Goal: Task Accomplishment & Management: Use online tool/utility

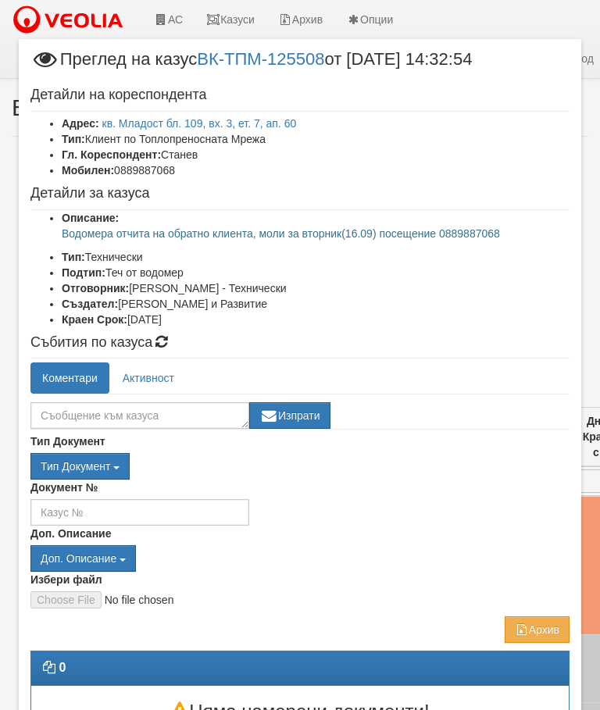
scroll to position [308, 119]
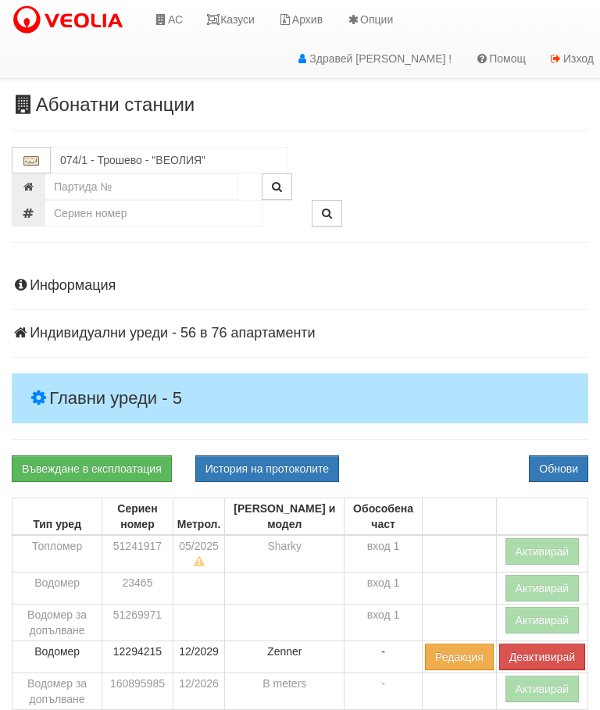
scroll to position [150, 0]
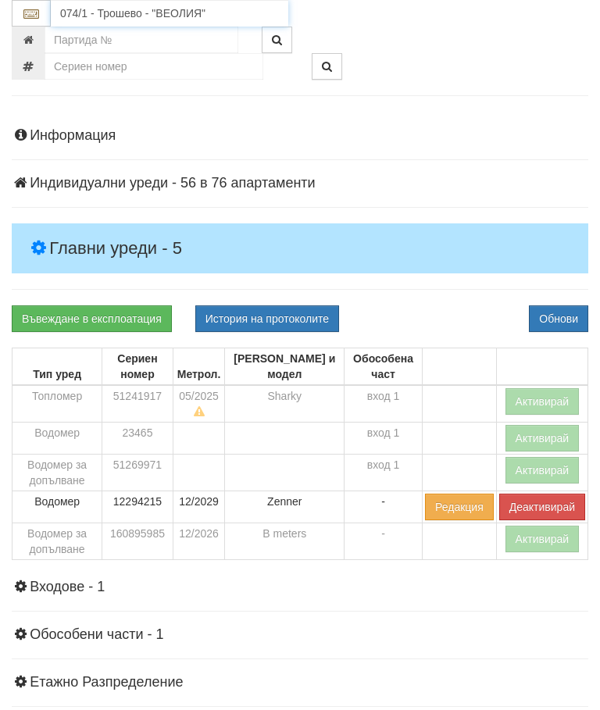
click at [148, 11] on input "074/1 - Трошево - "ВЕОЛИЯ"" at bounding box center [169, 13] width 237 height 27
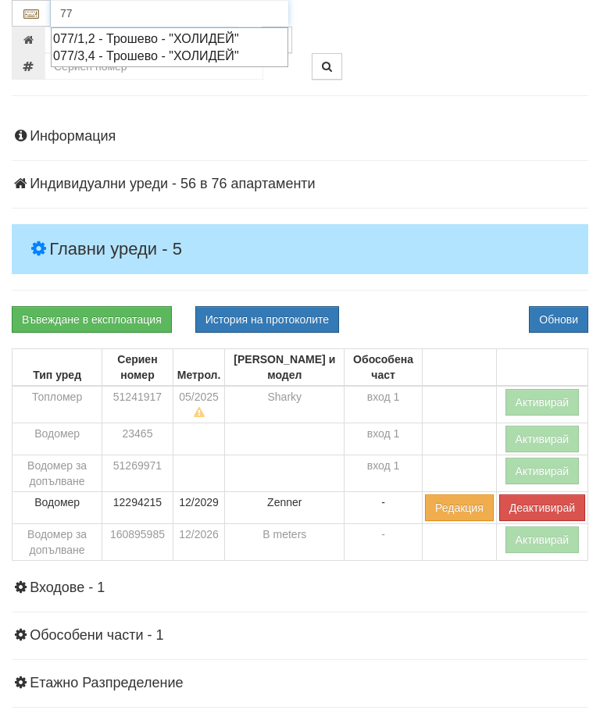
click at [158, 33] on div "077/1,2 - Трошево - "ХОЛИДЕЙ"" at bounding box center [169, 39] width 233 height 18
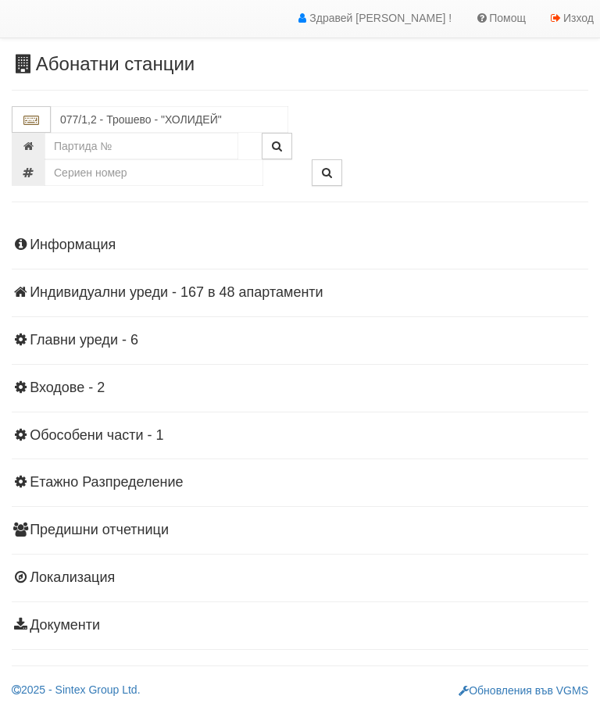
scroll to position [34, 0]
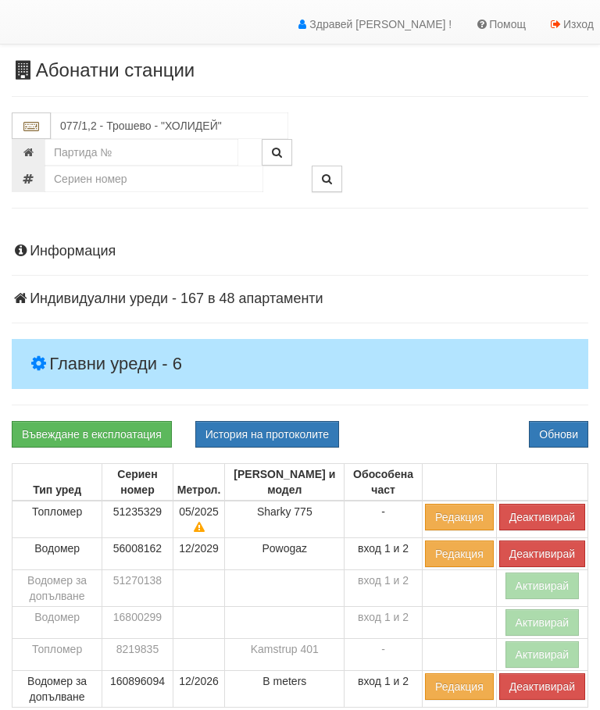
click at [115, 344] on h4 "Главни уреди - 6" at bounding box center [300, 364] width 576 height 50
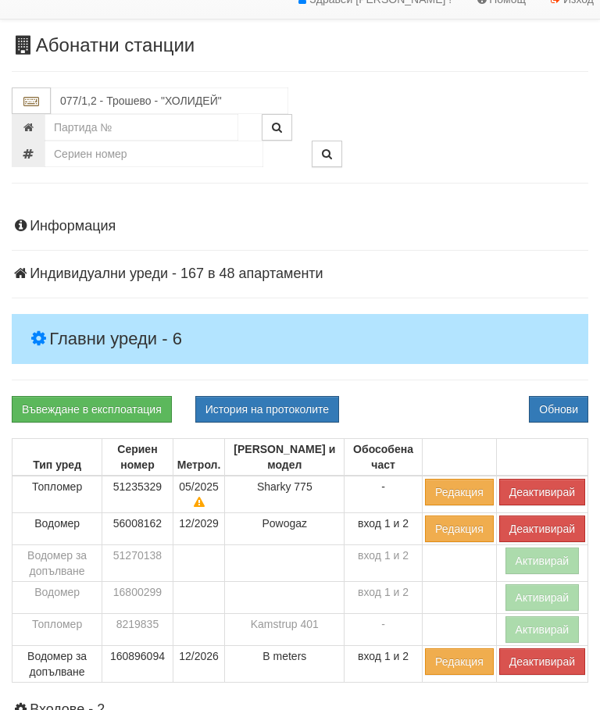
scroll to position [60, 0]
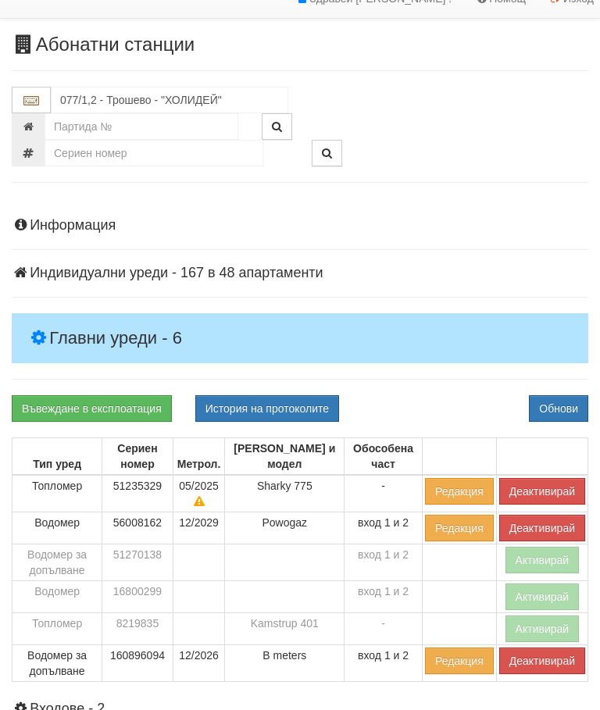
click at [526, 664] on button "Деактивирай" at bounding box center [542, 660] width 86 height 27
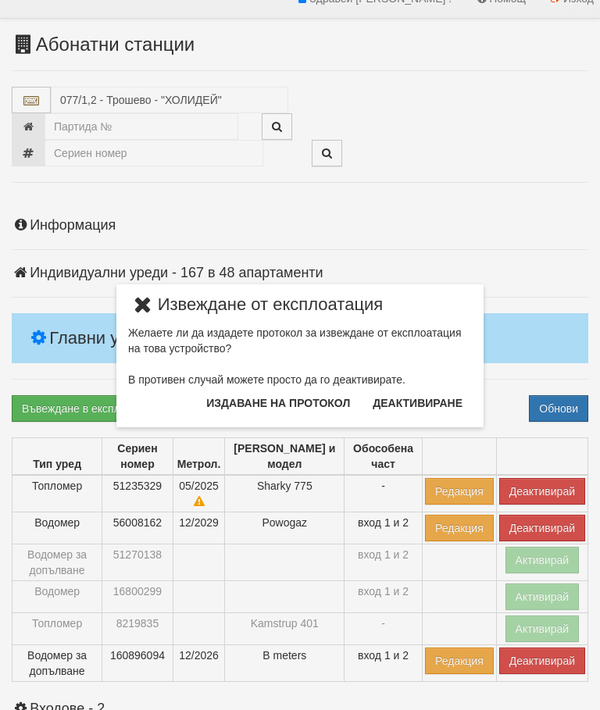
click at [283, 401] on button "Издаване на протокол" at bounding box center [278, 402] width 162 height 25
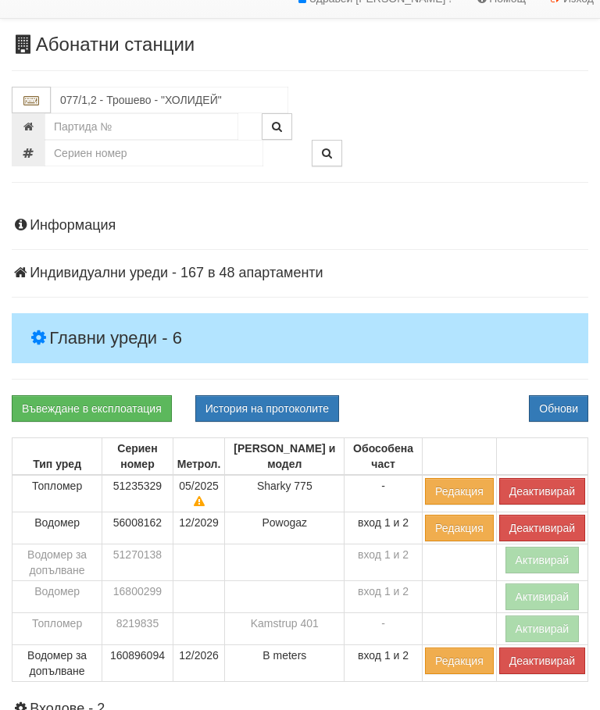
scroll to position [119, 0]
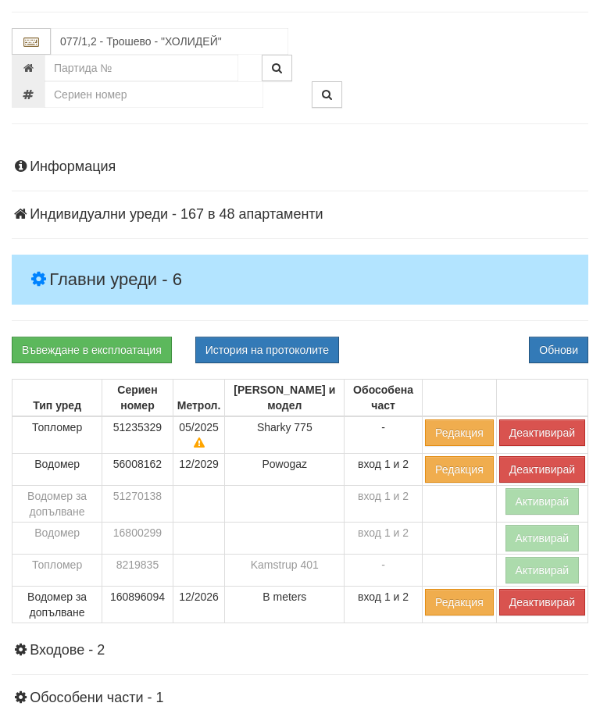
click at [433, 337] on div "Въвеждане в експлоатация История на протоколите Обнови" at bounding box center [300, 350] width 600 height 27
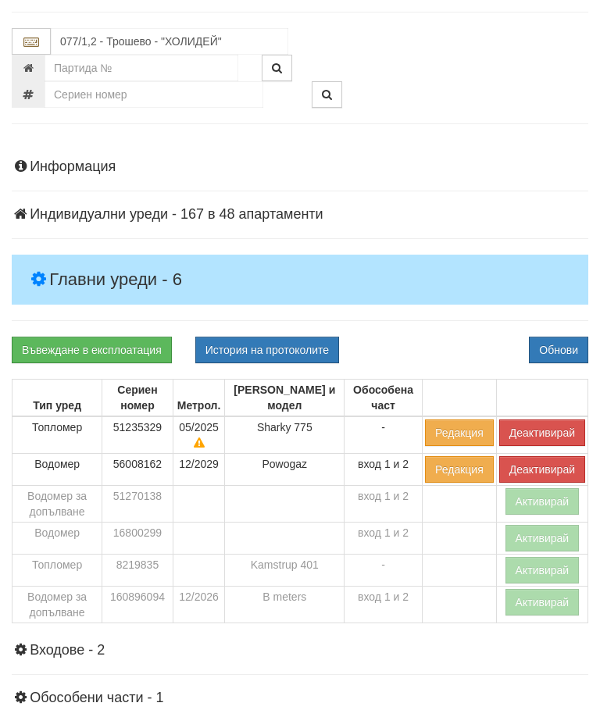
click at [532, 428] on button "Деактивирай" at bounding box center [542, 432] width 86 height 27
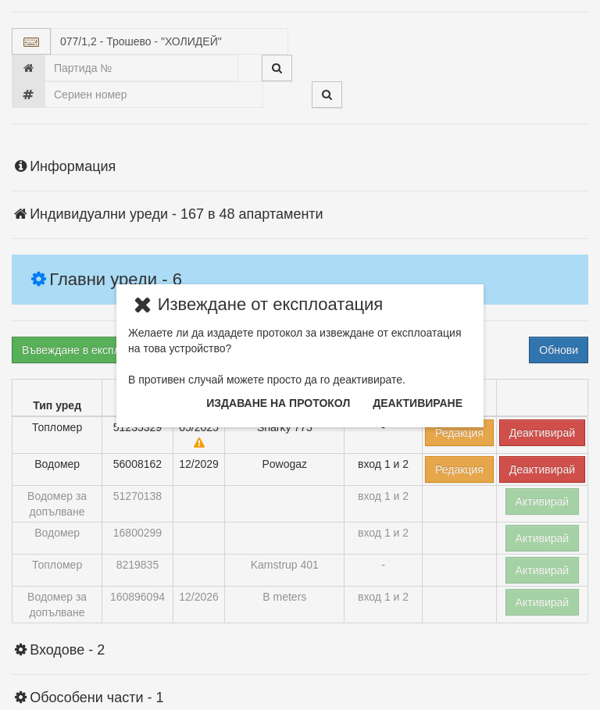
click at [310, 404] on button "Издаване на протокол" at bounding box center [278, 402] width 162 height 25
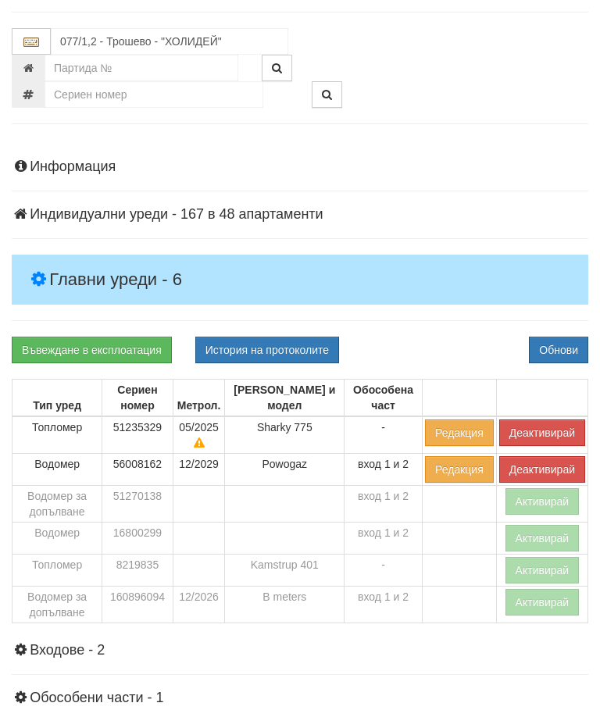
click at [453, 330] on div "Информация Параметри Брой Апартаменти: 48 Ползватели 07/2025 0 %" at bounding box center [300, 526] width 576 height 772
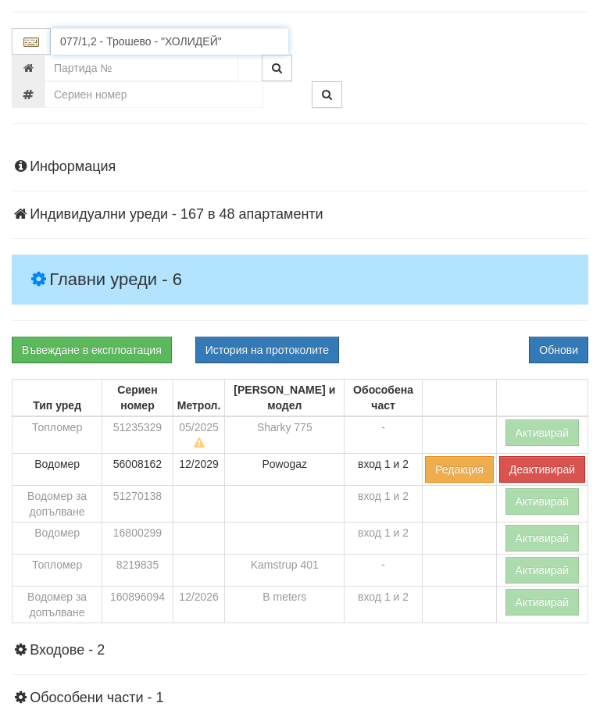
click at [151, 37] on input "077/1,2 - Трошево - "ХОЛИДЕЙ"" at bounding box center [169, 41] width 237 height 27
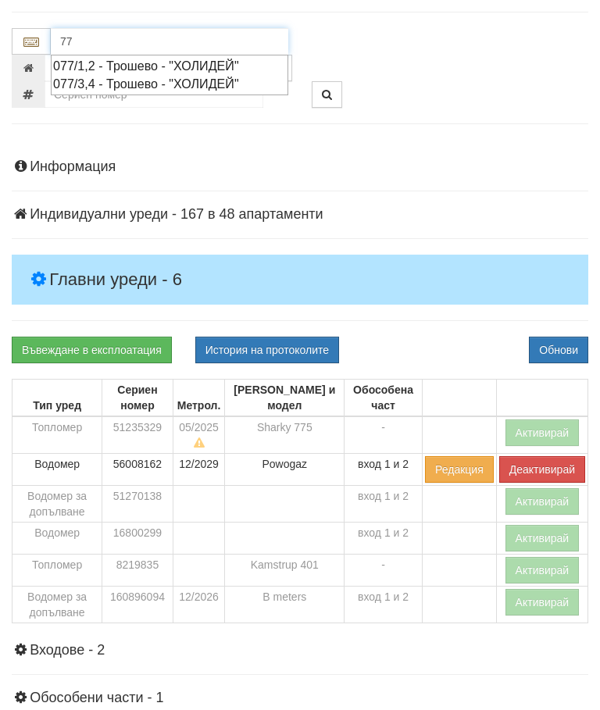
click at [151, 83] on div "077/3,4 - Трошево - "ХОЛИДЕЙ"" at bounding box center [169, 84] width 233 height 18
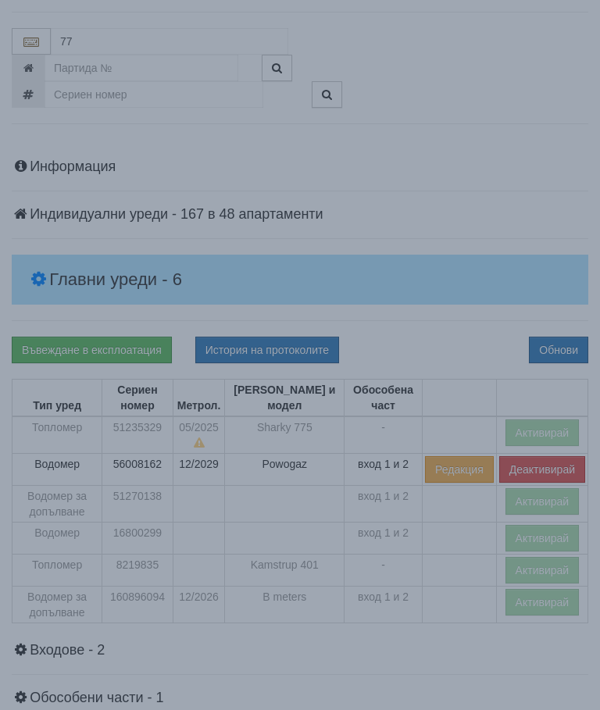
type input "077/3,4 - Трошево - "ХОЛИДЕЙ""
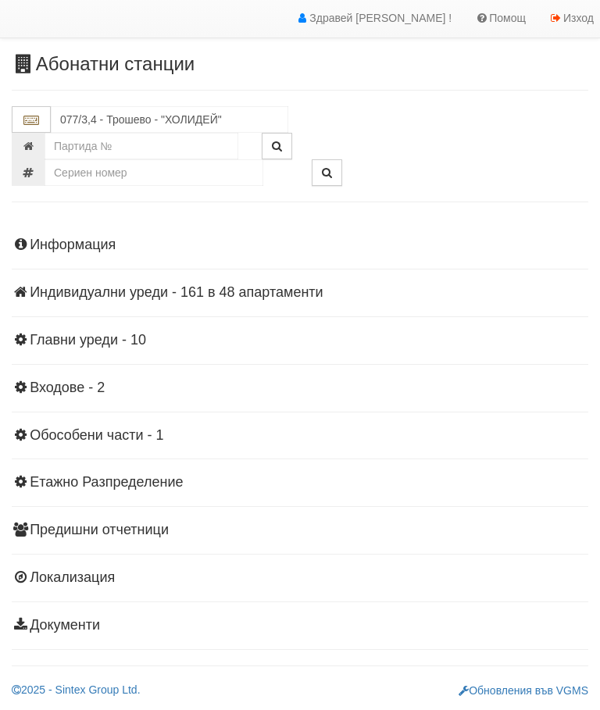
scroll to position [34, 0]
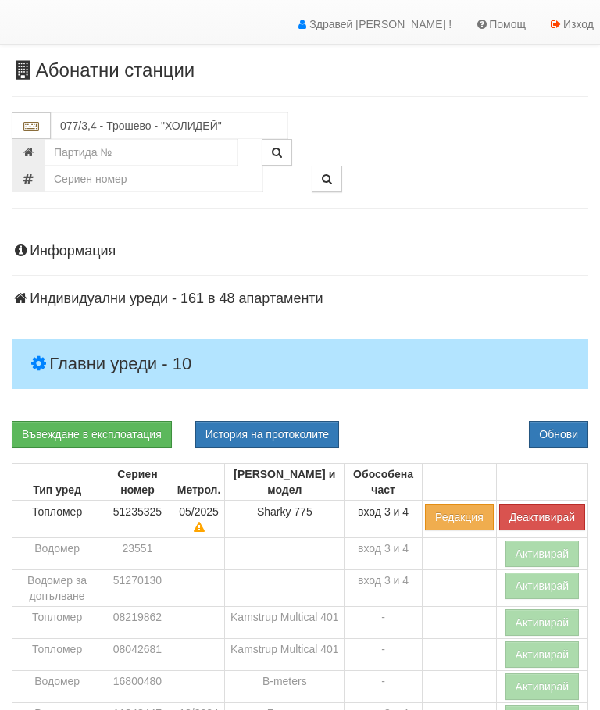
click at [116, 347] on h4 "Главни уреди - 10" at bounding box center [300, 364] width 576 height 50
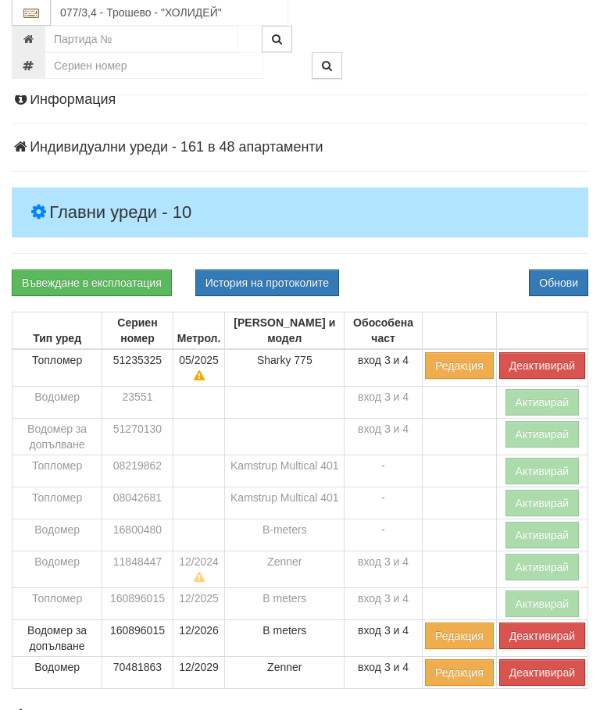
scroll to position [186, 0]
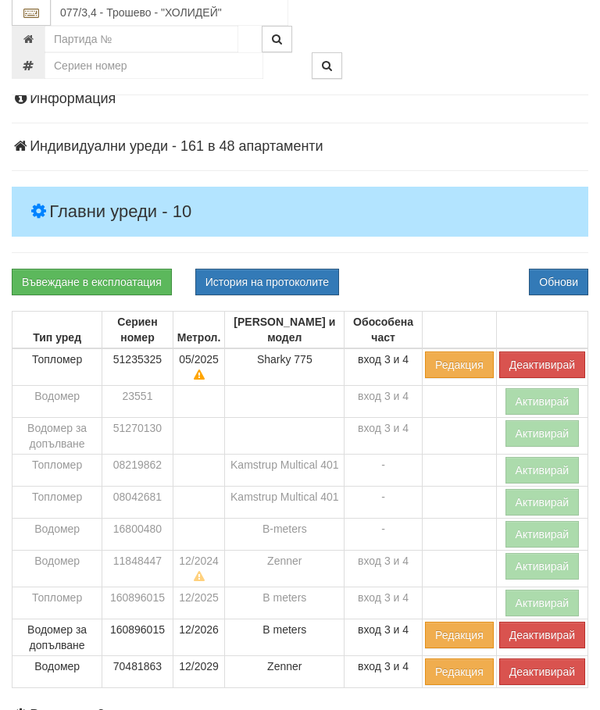
click at [532, 636] on button "Деактивирай" at bounding box center [542, 635] width 86 height 27
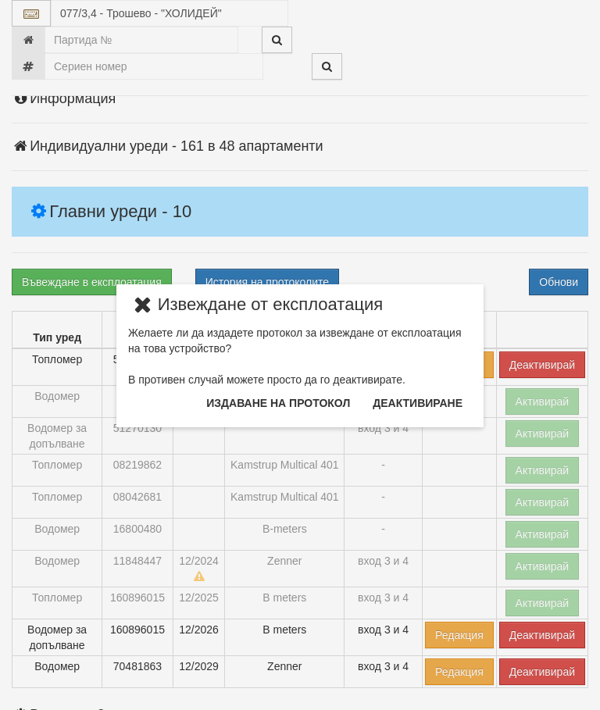
click at [312, 403] on button "Издаване на протокол" at bounding box center [278, 402] width 162 height 25
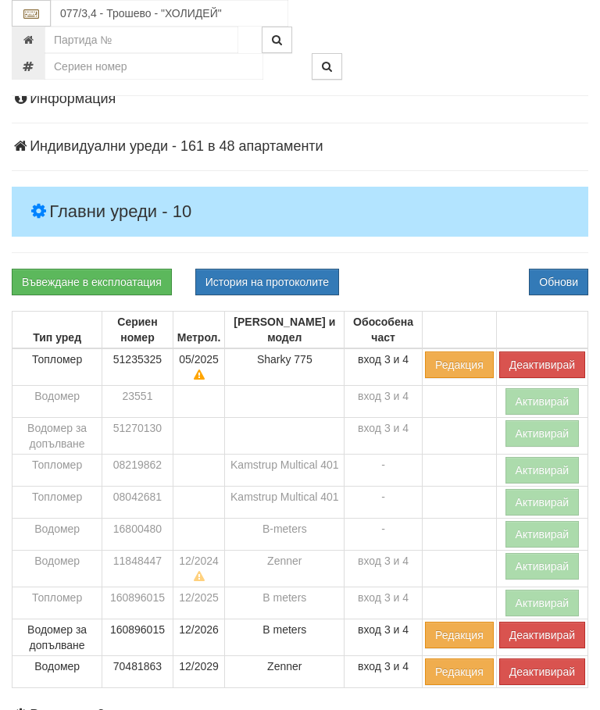
scroll to position [245, 0]
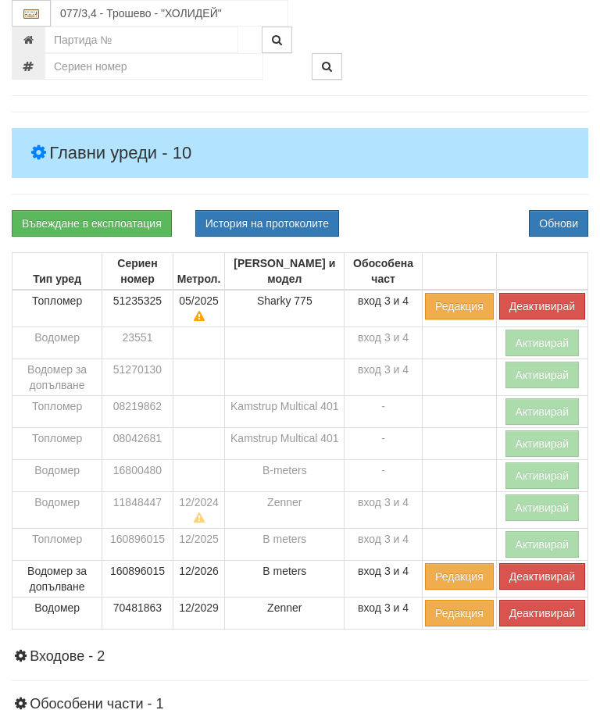
click at [443, 194] on div "Информация Параметри Брой Апартаменти: 48 Ползватели 07/2025 0 %" at bounding box center [300, 465] width 576 height 905
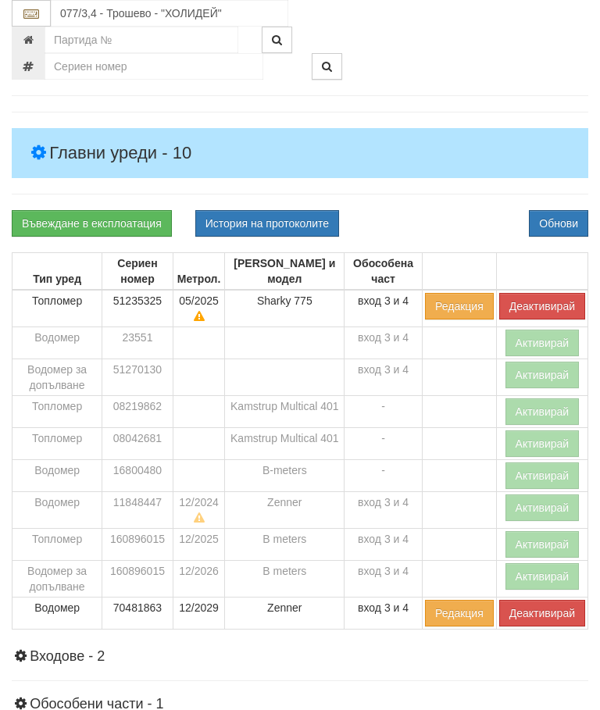
click at [543, 297] on button "Деактивирай" at bounding box center [542, 306] width 86 height 27
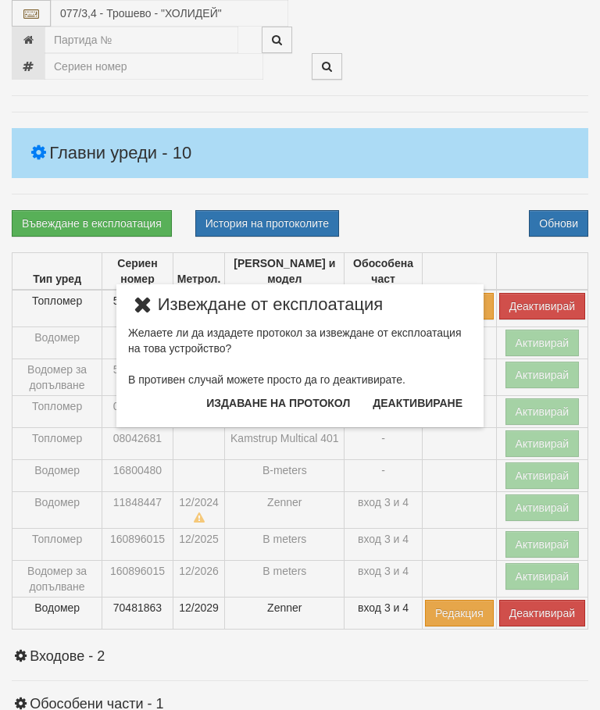
click at [301, 398] on button "Издаване на протокол" at bounding box center [278, 402] width 162 height 25
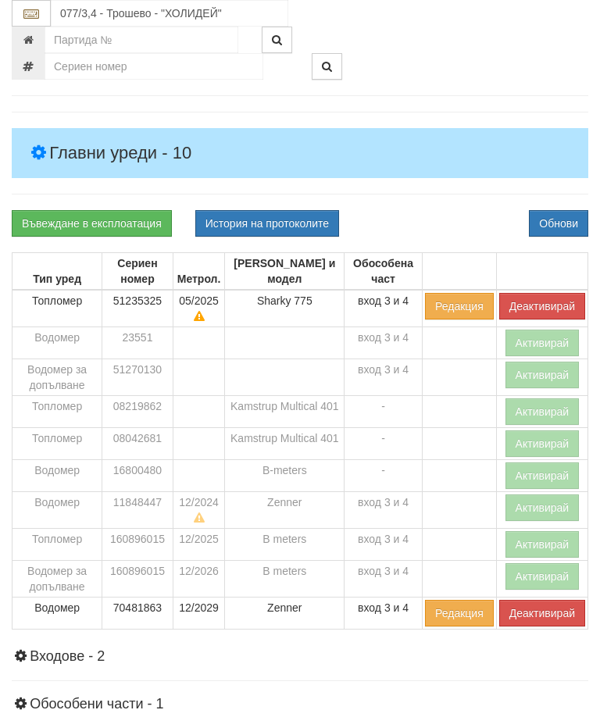
click at [444, 202] on div "Информация Параметри Брой Апартаменти: 48 Ползватели 07/2025 0 %" at bounding box center [300, 465] width 576 height 905
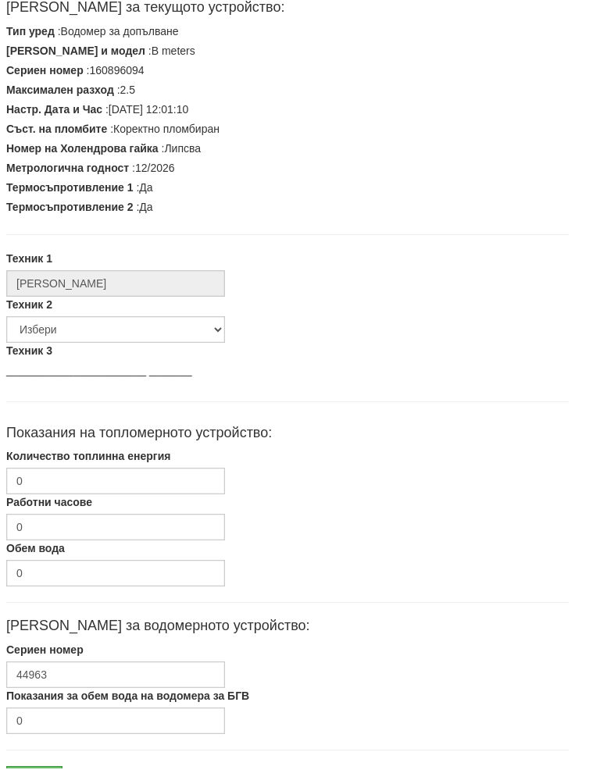
scroll to position [396, 5]
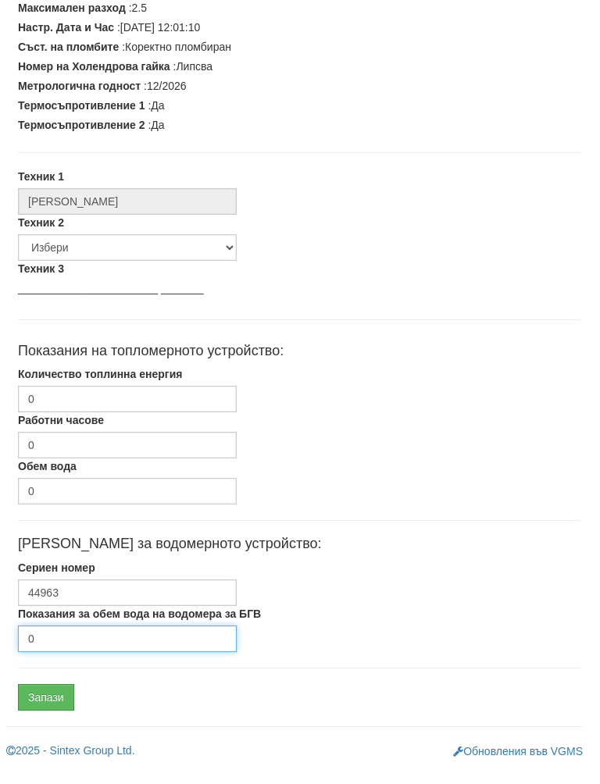
click at [92, 641] on input "0" at bounding box center [127, 654] width 219 height 27
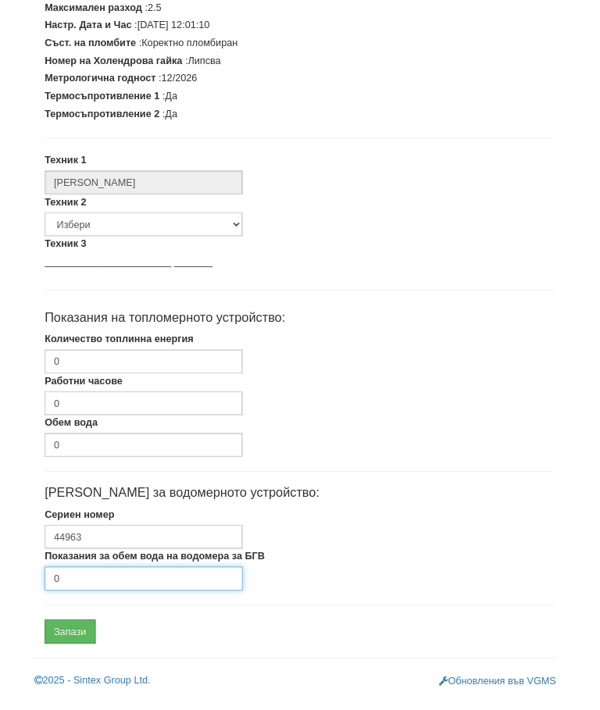
scroll to position [470, 0]
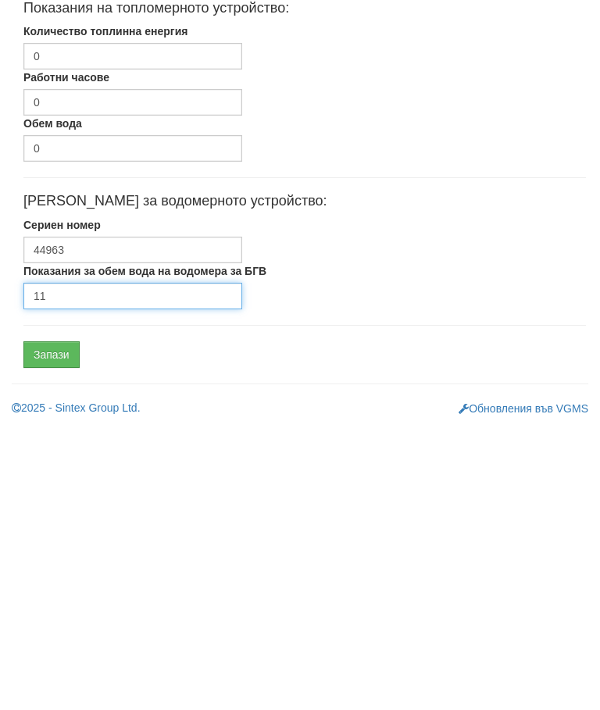
type input "11"
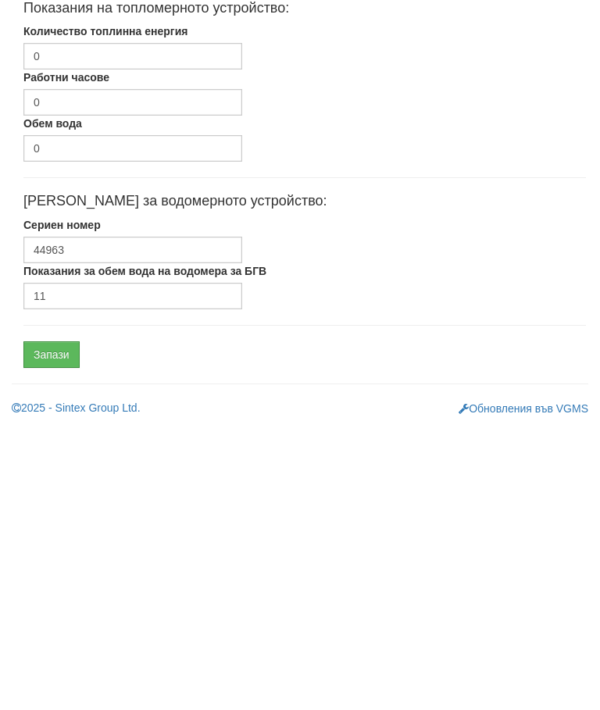
click at [59, 625] on input "Запази" at bounding box center [51, 638] width 56 height 27
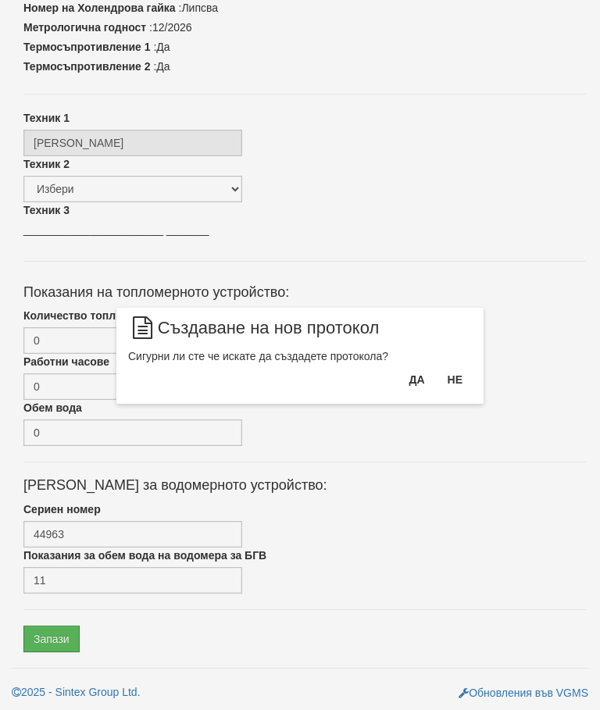
click at [407, 375] on button "Да" at bounding box center [416, 379] width 34 height 25
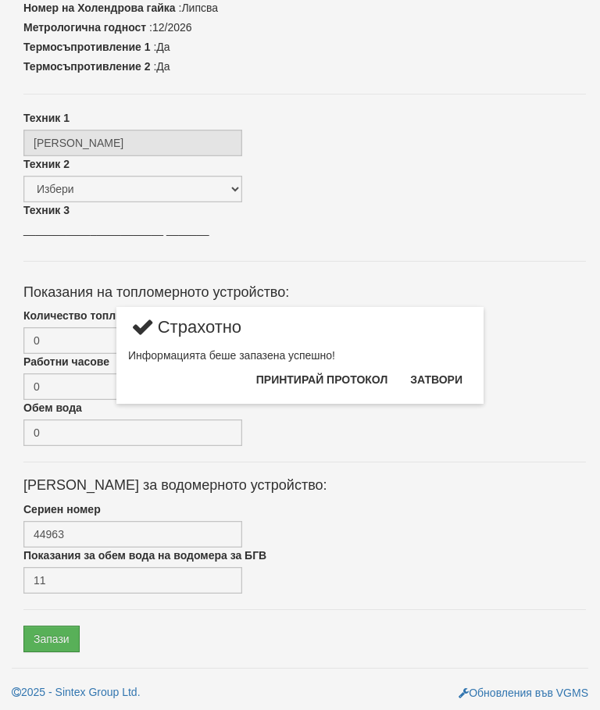
click at [434, 382] on button "Затвори" at bounding box center [436, 379] width 71 height 25
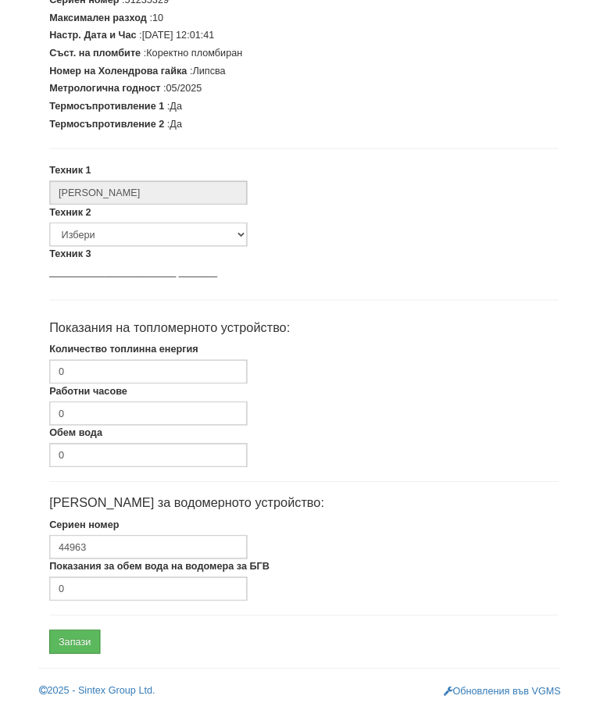
scroll to position [396, 0]
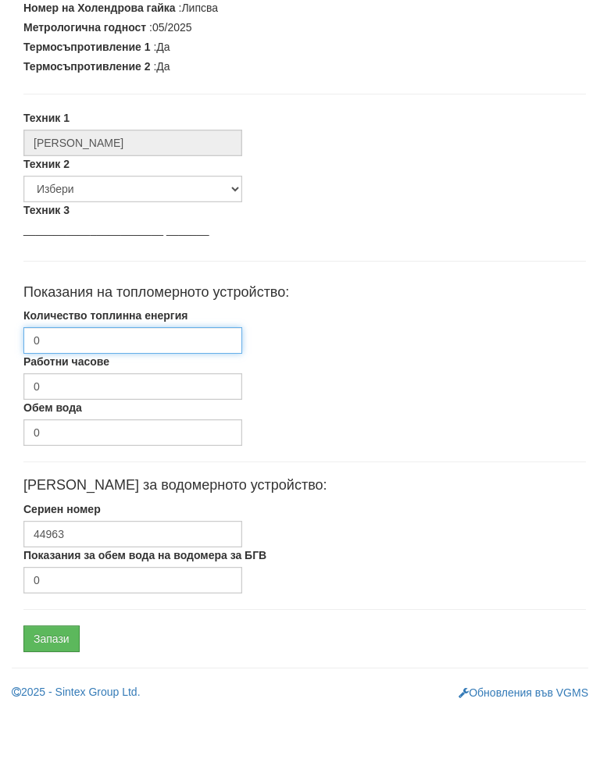
click at [151, 401] on input "0" at bounding box center [132, 414] width 219 height 27
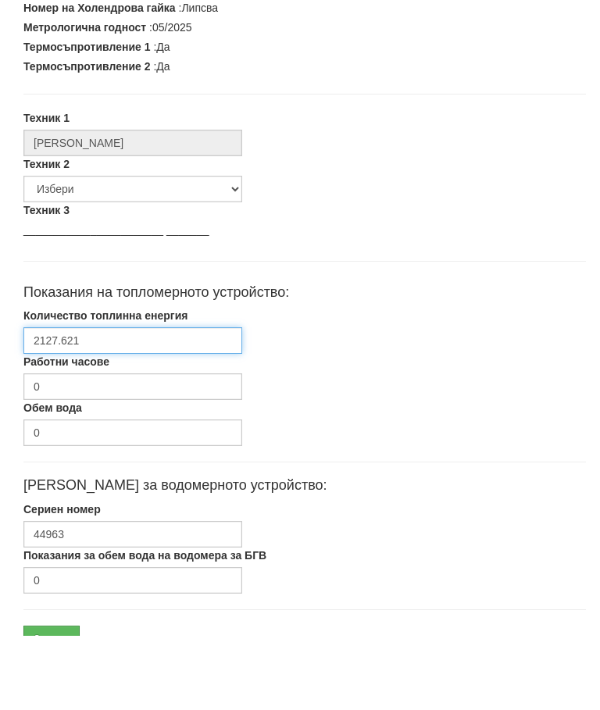
scroll to position [470, 0]
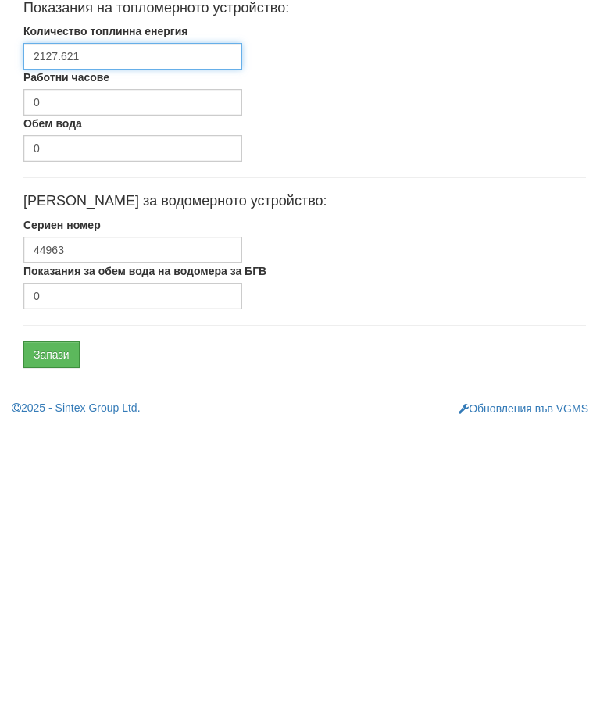
type input "2127.621"
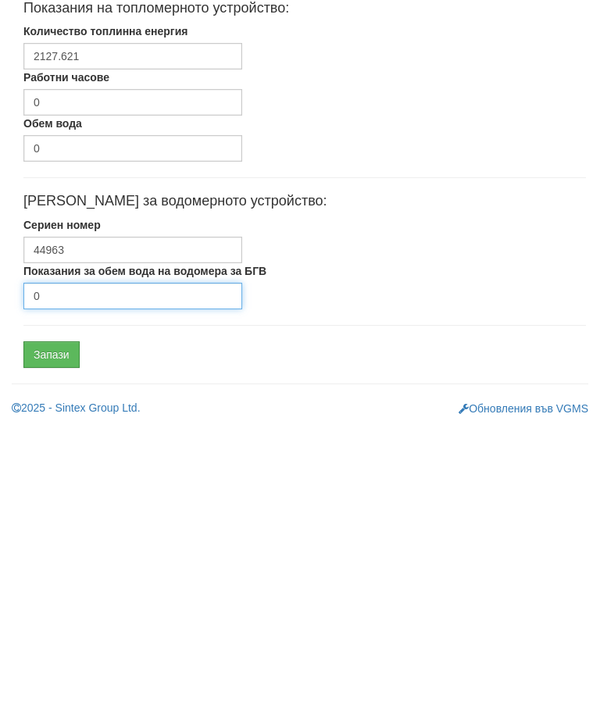
click at [113, 567] on input "0" at bounding box center [132, 580] width 219 height 27
type input "6182"
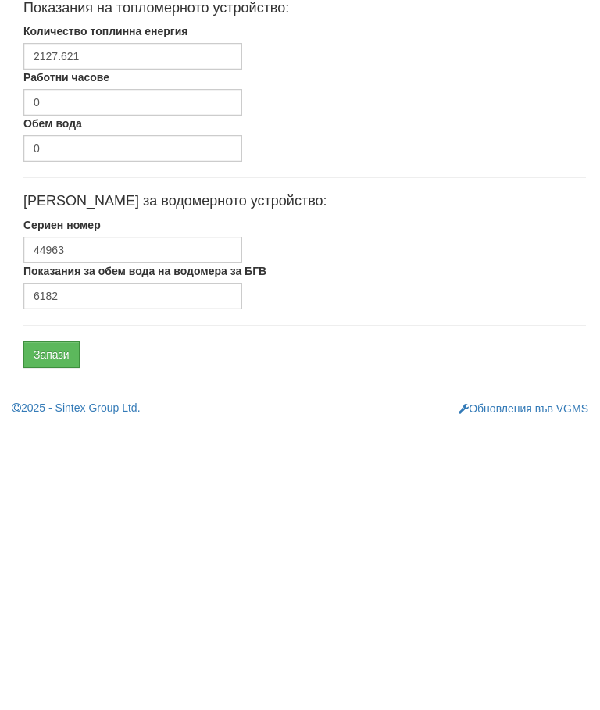
click at [62, 625] on input "Запази" at bounding box center [51, 638] width 56 height 27
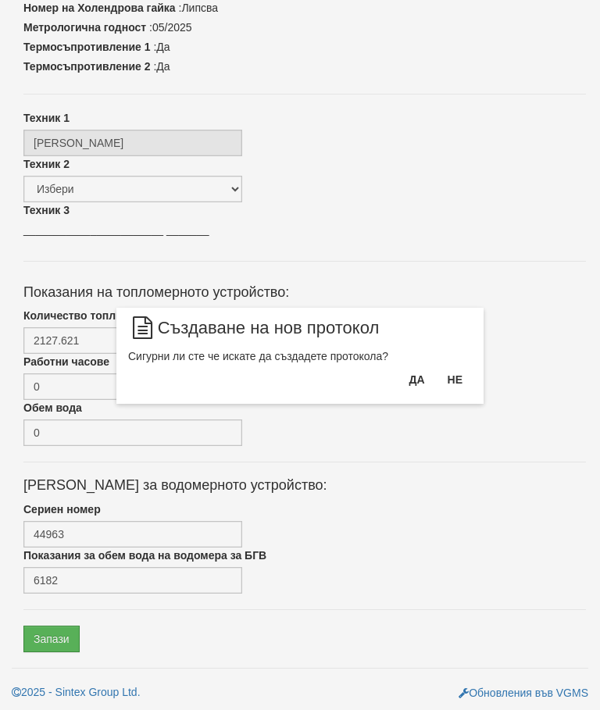
click at [404, 370] on button "Да" at bounding box center [416, 379] width 34 height 25
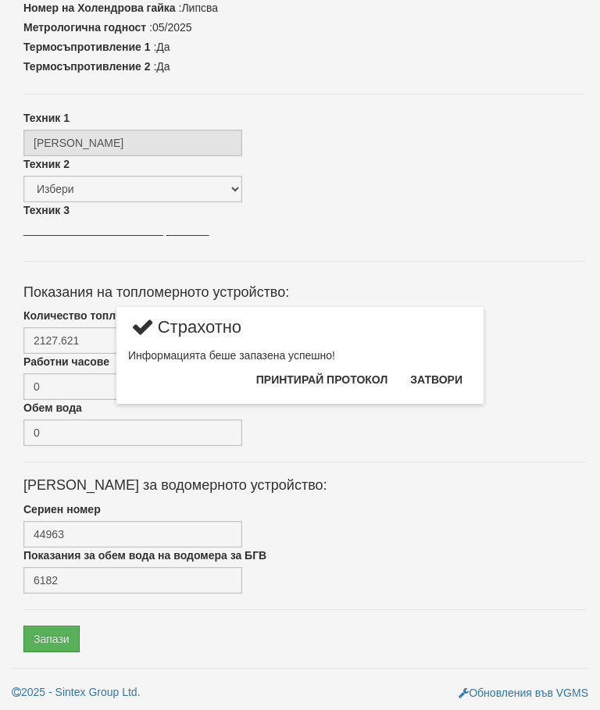
click at [440, 372] on button "Затвори" at bounding box center [436, 379] width 71 height 25
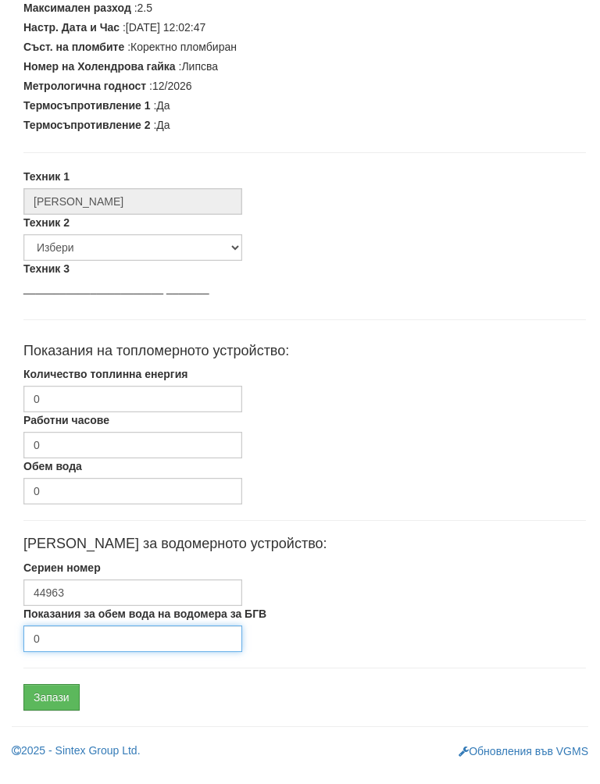
click at [108, 641] on input "0" at bounding box center [132, 654] width 219 height 27
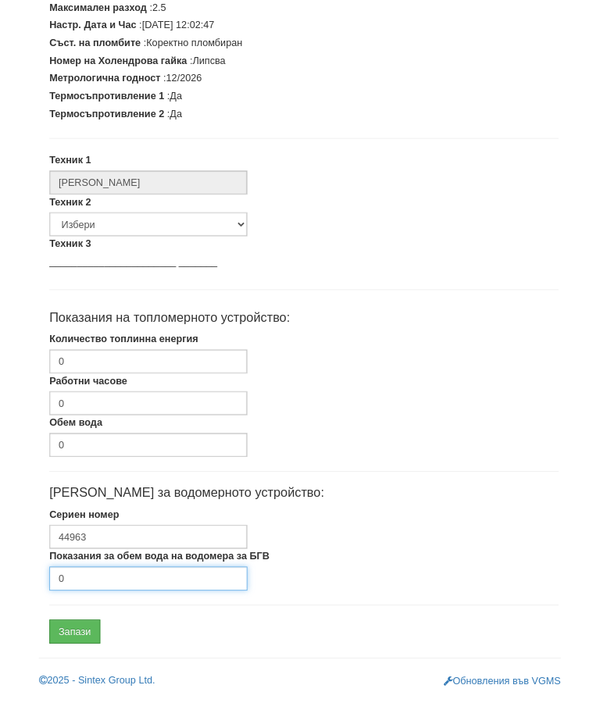
scroll to position [470, 0]
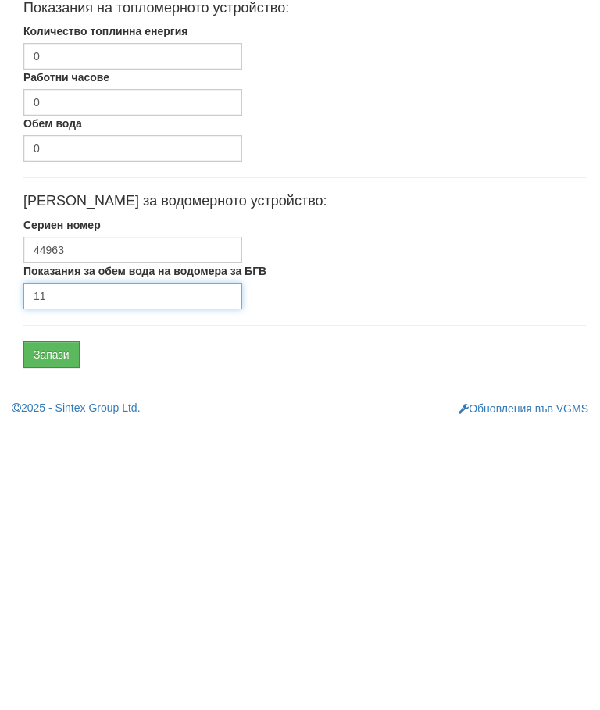
type input "11"
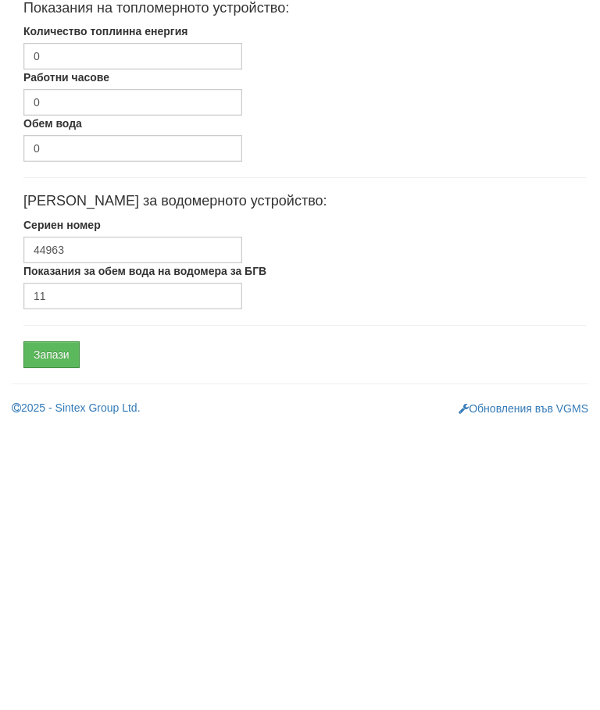
click at [64, 625] on input "Запази" at bounding box center [51, 638] width 56 height 27
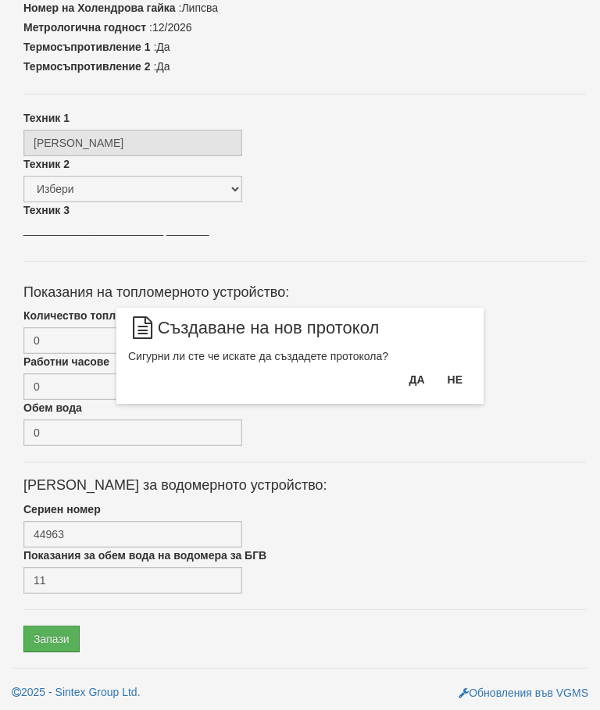
click at [399, 375] on button "Да" at bounding box center [416, 379] width 34 height 25
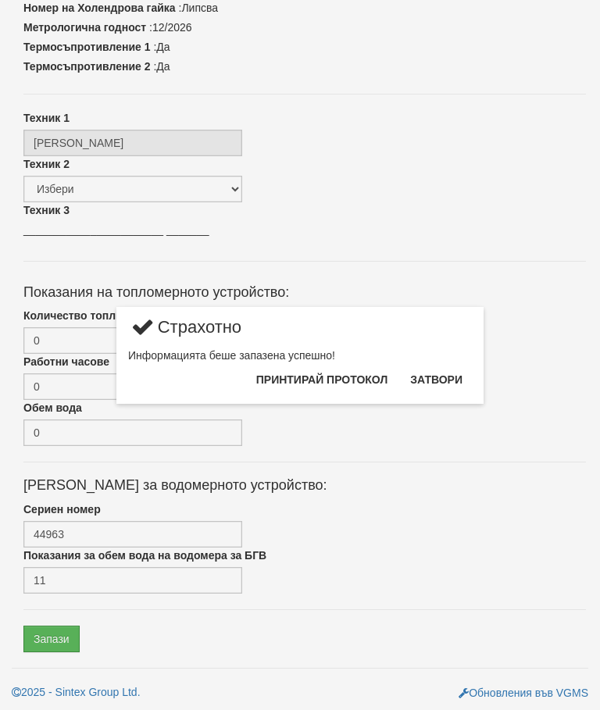
click at [443, 367] on button "Затвори" at bounding box center [436, 379] width 71 height 25
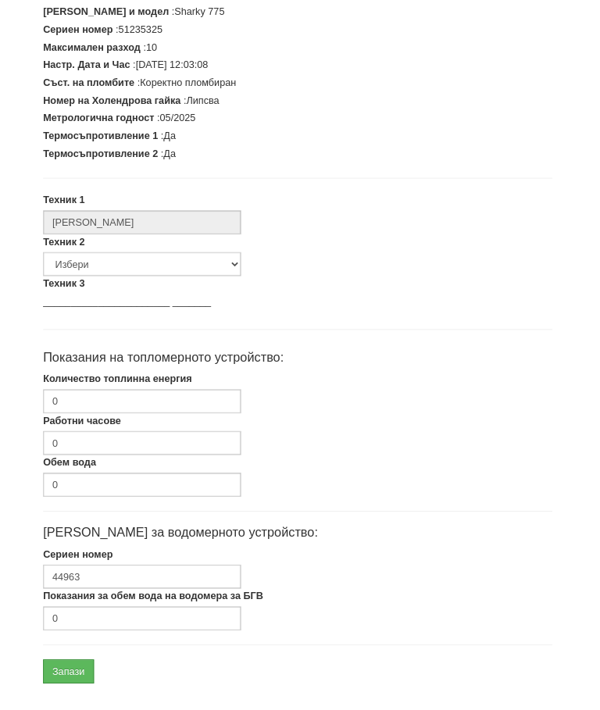
scroll to position [396, 5]
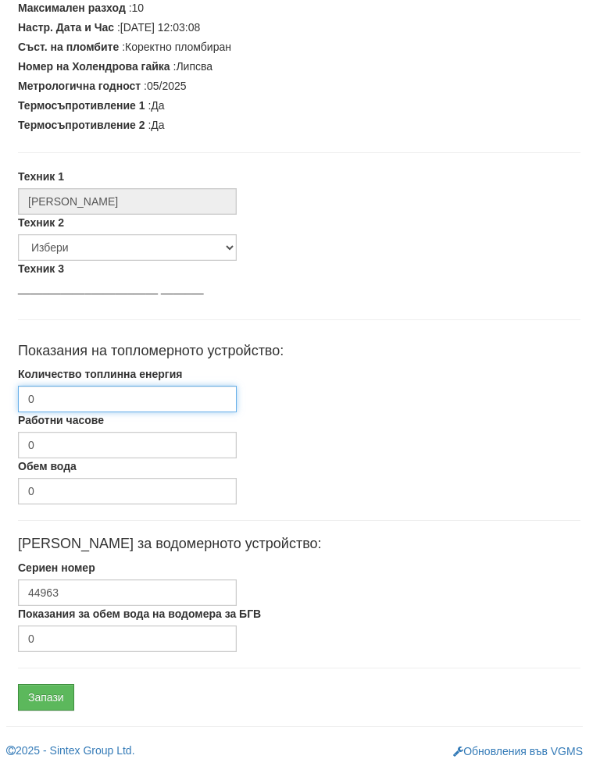
click at [131, 401] on input "0" at bounding box center [127, 414] width 219 height 27
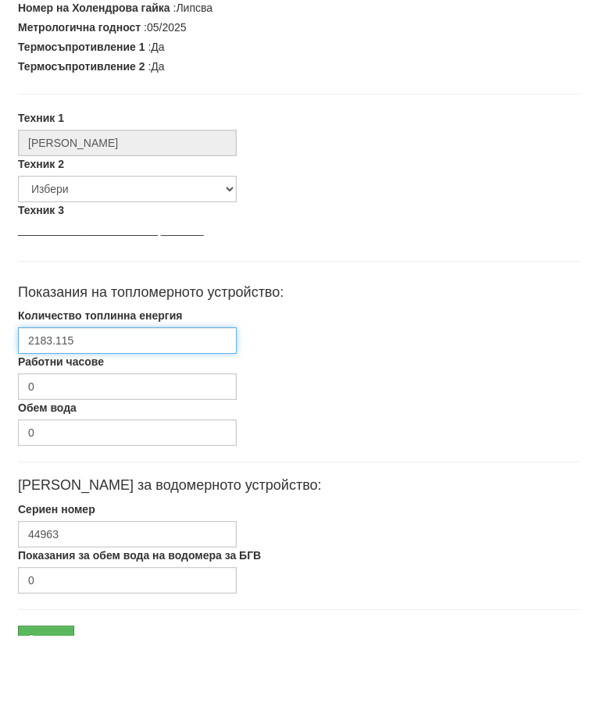
scroll to position [470, 5]
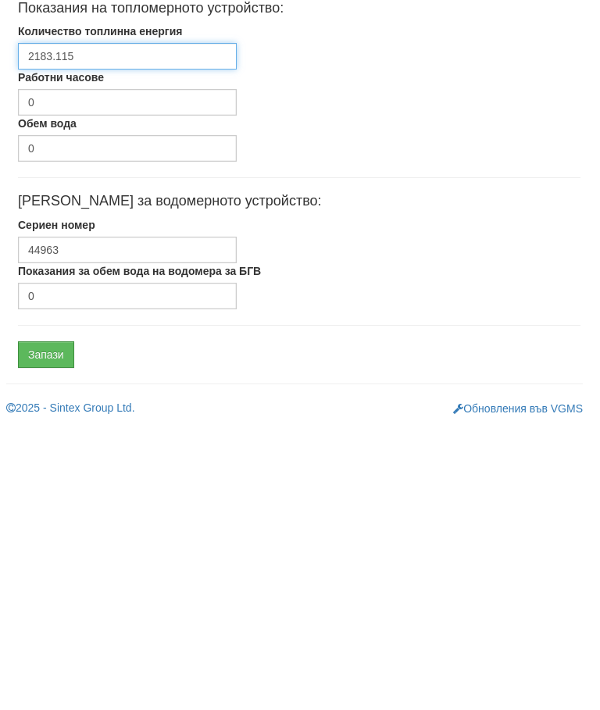
type input "2183.115"
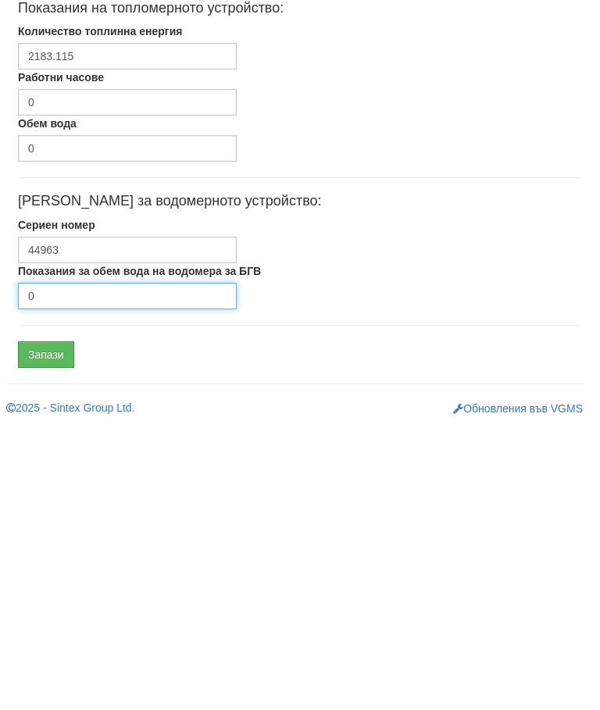
click at [108, 567] on input "0" at bounding box center [127, 580] width 219 height 27
type input "497"
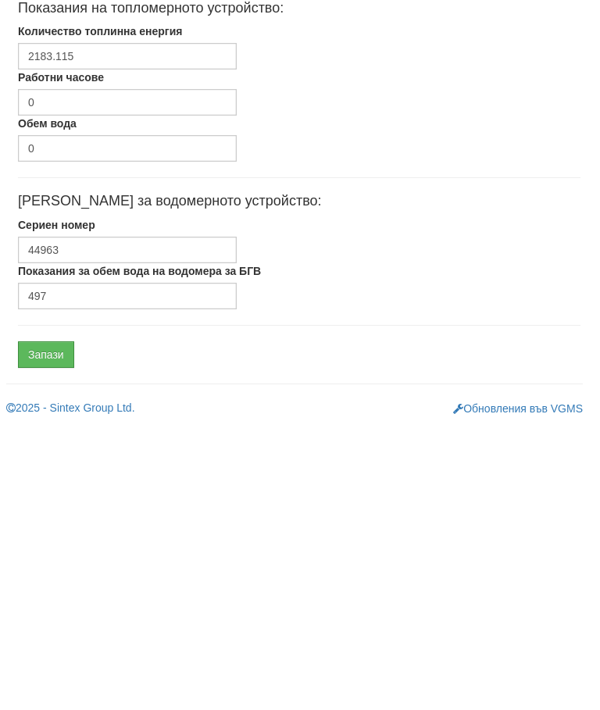
click at [53, 625] on input "Запази" at bounding box center [46, 638] width 56 height 27
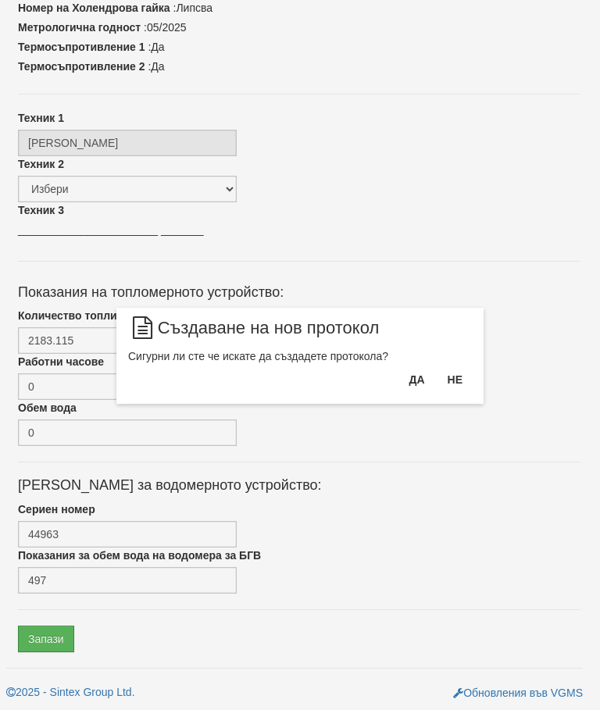
click at [411, 379] on button "Да" at bounding box center [416, 379] width 34 height 25
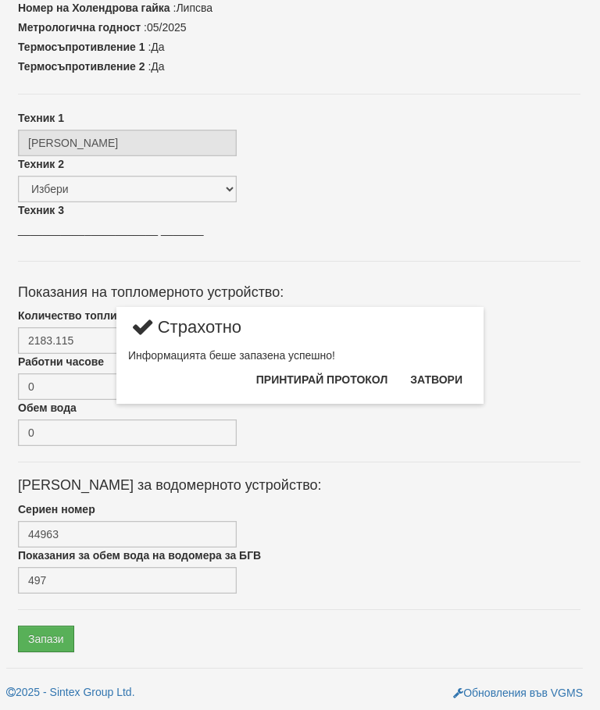
click at [440, 379] on button "Затвори" at bounding box center [436, 379] width 71 height 25
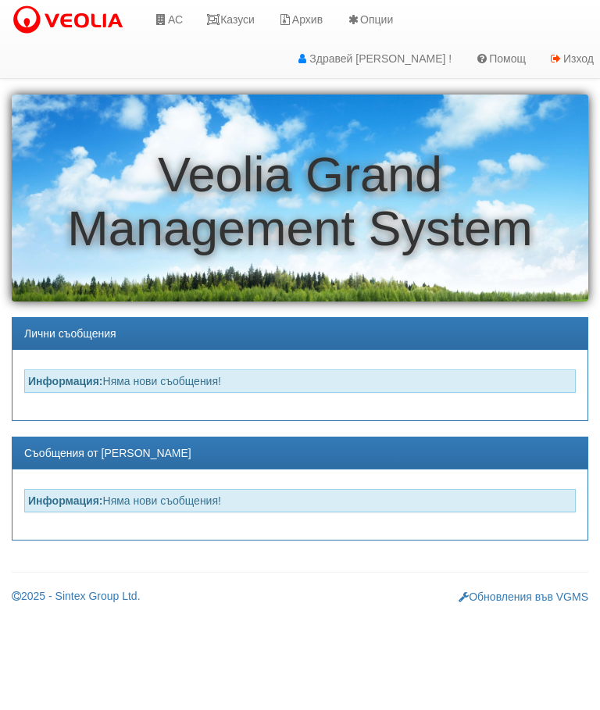
click at [247, 17] on link "Казуси" at bounding box center [230, 19] width 72 height 39
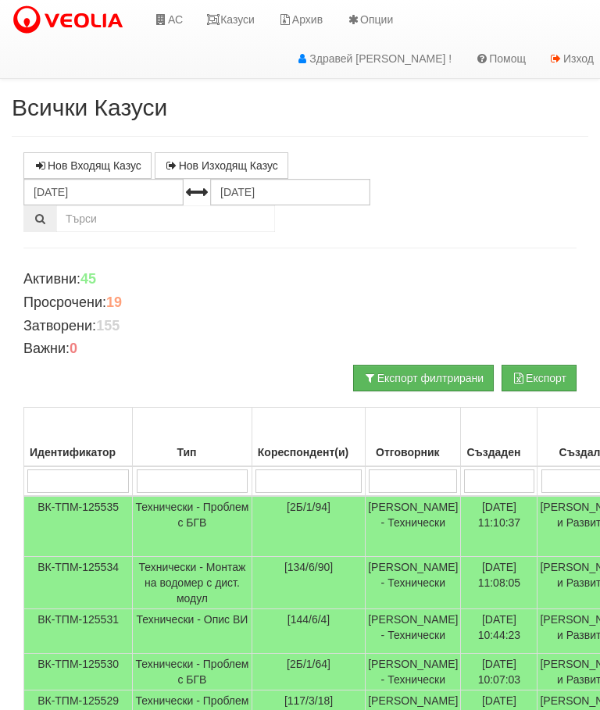
click at [255, 473] on input "search" at bounding box center [308, 480] width 106 height 23
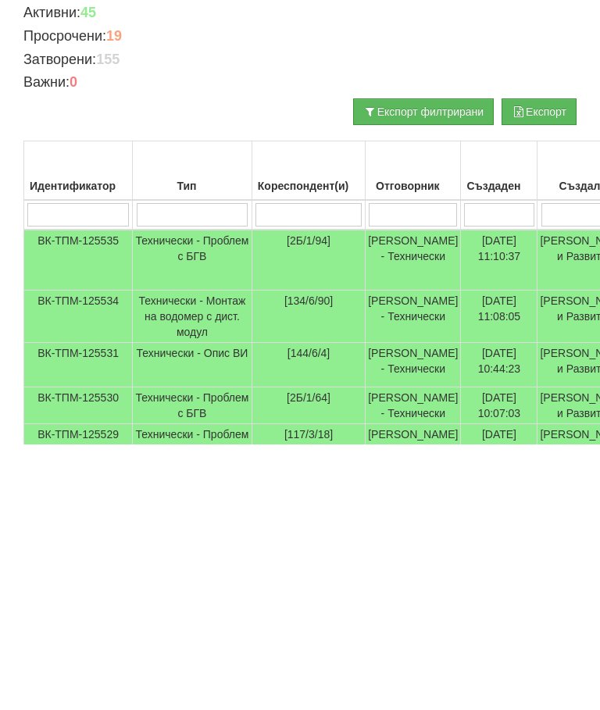
type input "1"
type input "109"
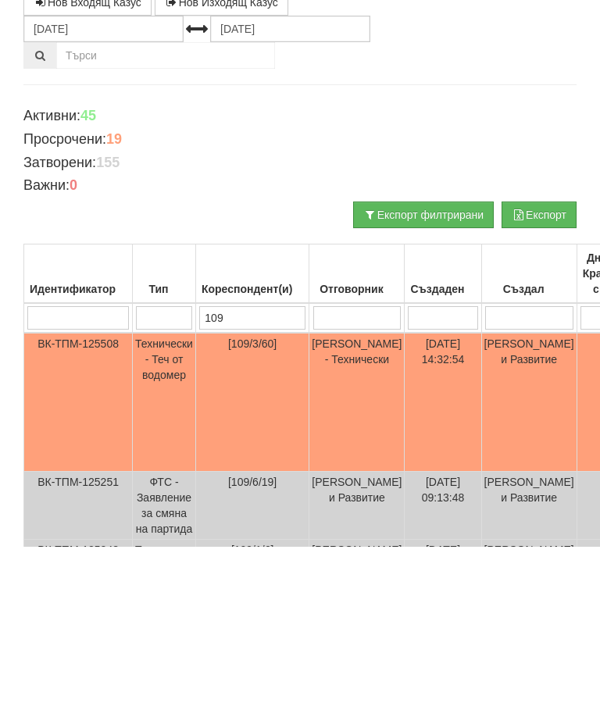
type input "109"
click at [132, 496] on td "ВК-ТПМ-125508" at bounding box center [78, 565] width 109 height 139
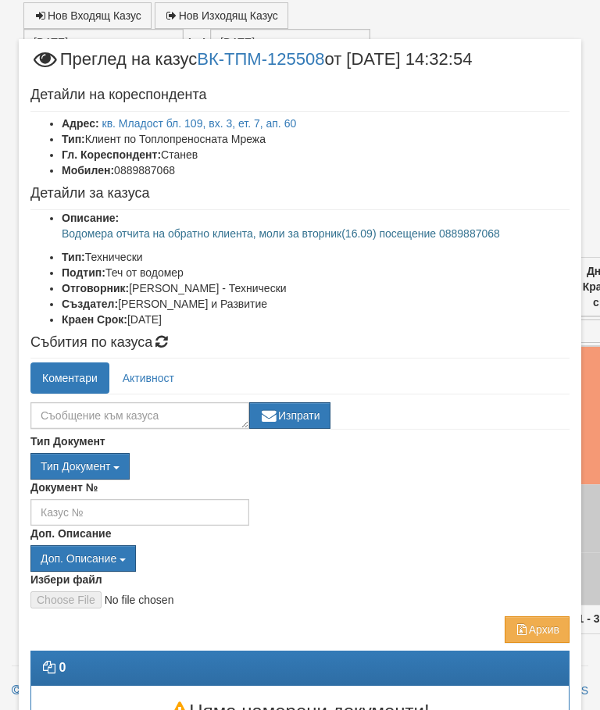
scroll to position [158, 0]
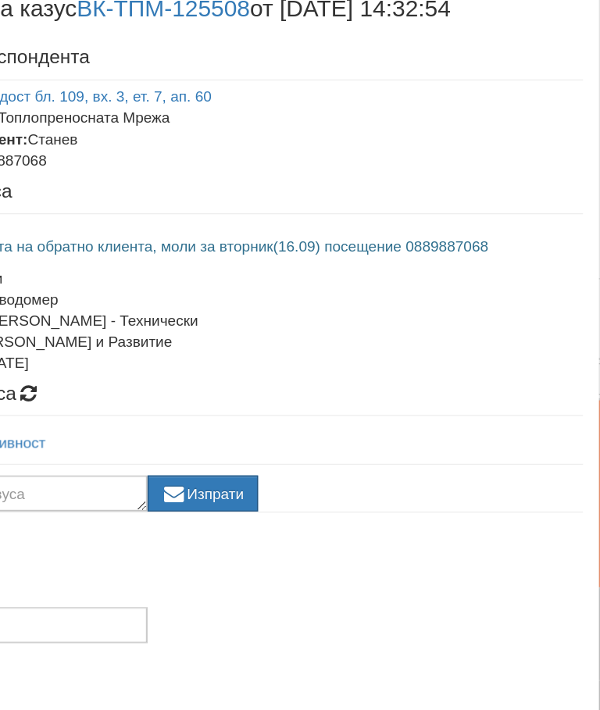
click at [102, 117] on link "кв. Младост бл. 109, вх. 3, ет. 7, ап. 60" at bounding box center [199, 123] width 194 height 12
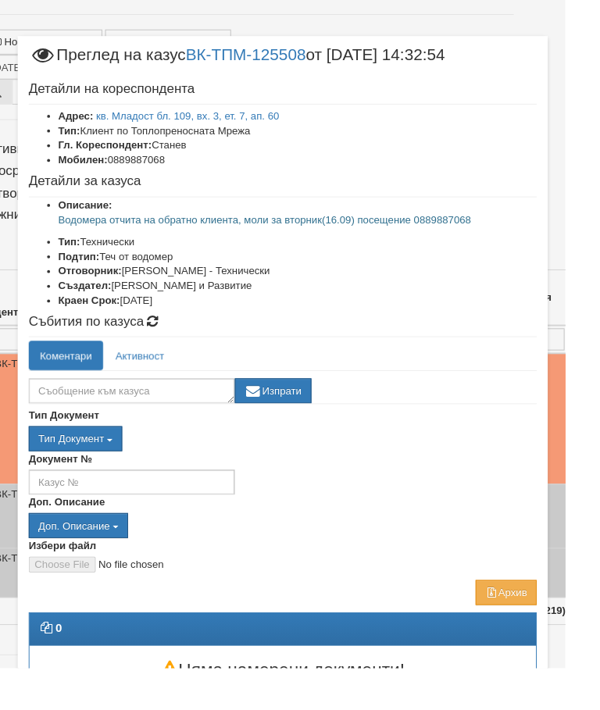
scroll to position [97, 34]
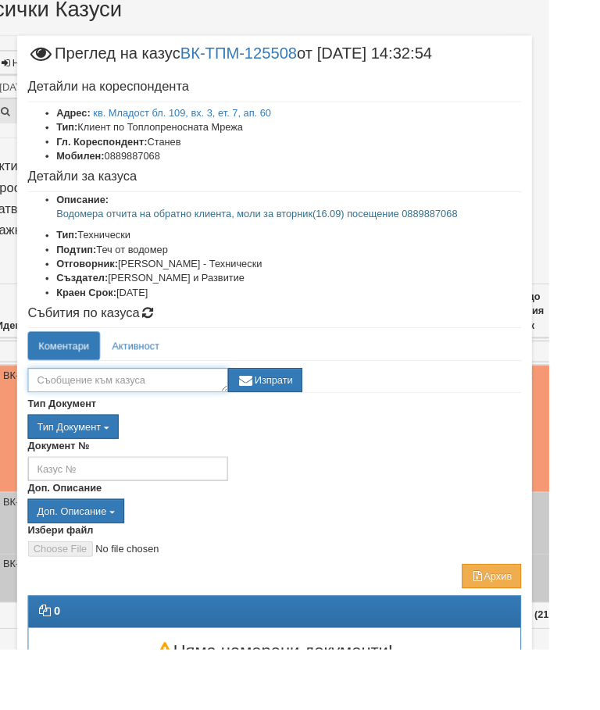
click at [115, 413] on textarea at bounding box center [139, 415] width 219 height 27
type textarea "Не отговаря"
click at [319, 395] on div "Не отговаря Изпрати" at bounding box center [299, 411] width 539 height 34
click at [330, 414] on button "Изпрати" at bounding box center [289, 415] width 81 height 27
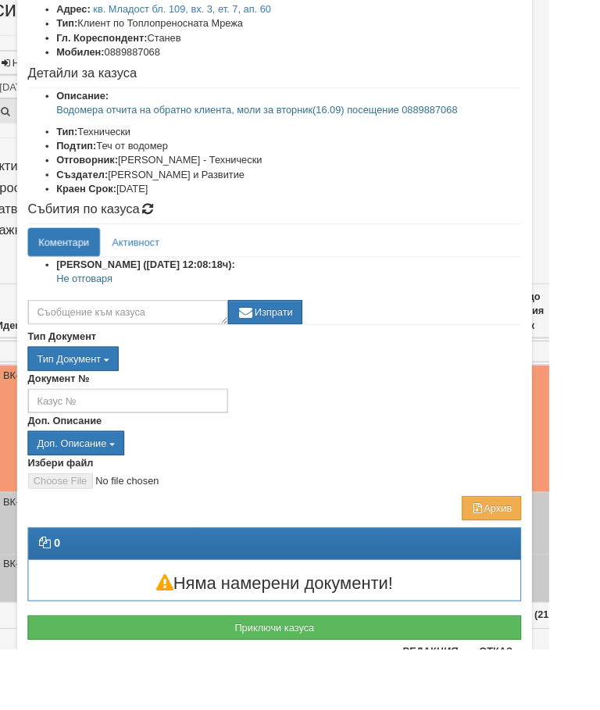
scroll to position [112, 0]
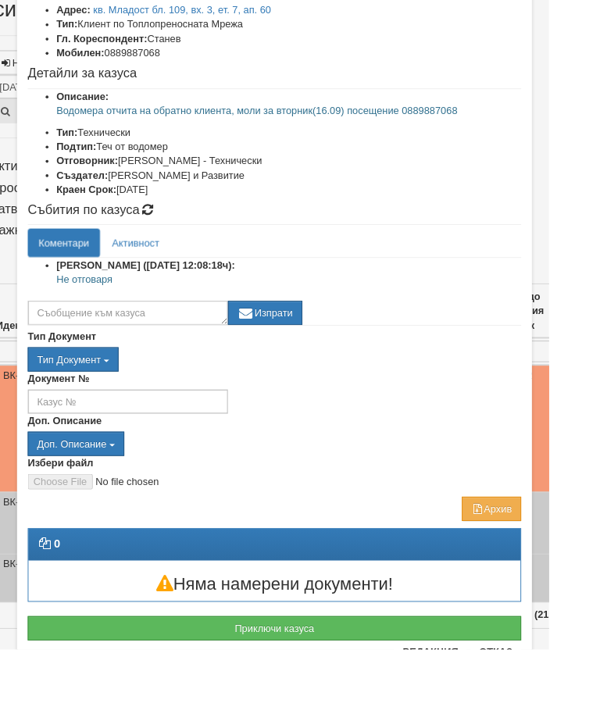
click at [566, 709] on button "Отказ" at bounding box center [541, 712] width 55 height 25
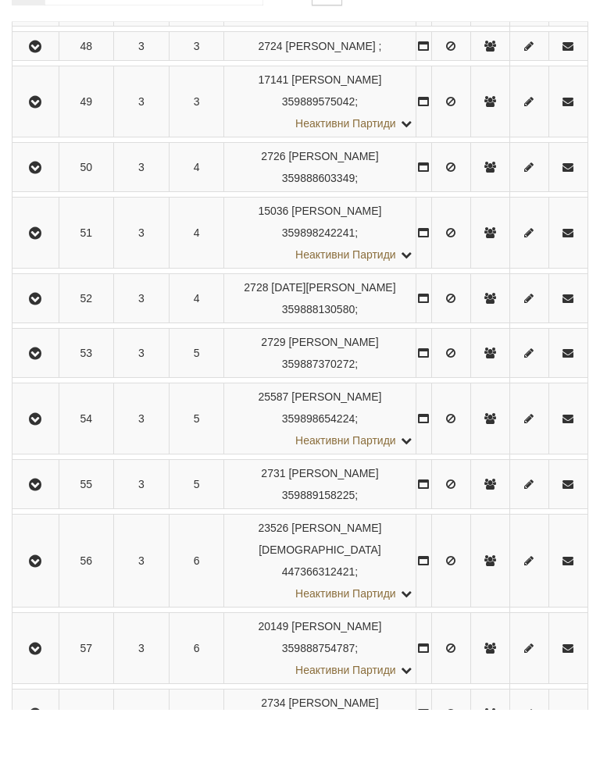
scroll to position [1546, 0]
